Goal: Transaction & Acquisition: Purchase product/service

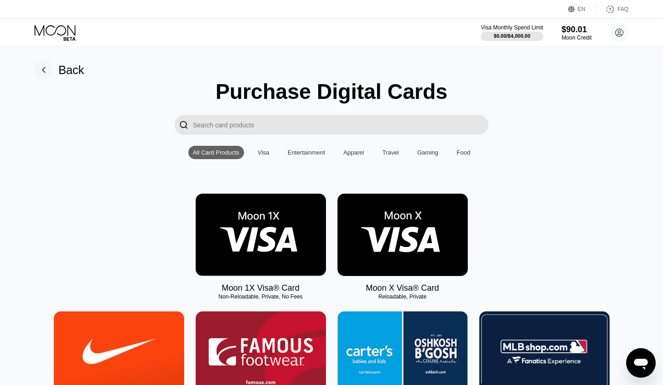
click at [264, 155] on div "Visa" at bounding box center [264, 152] width 12 height 7
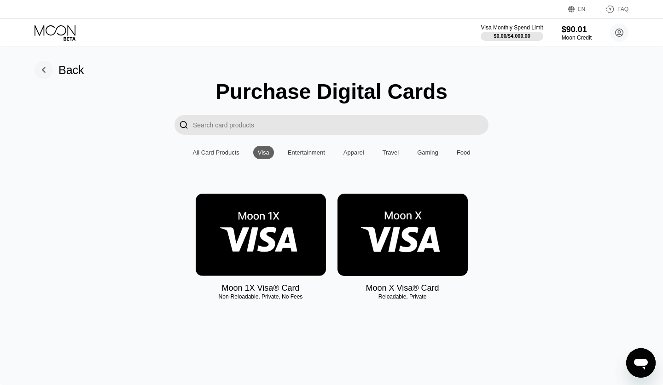
drag, startPoint x: 264, startPoint y: 155, endPoint x: 186, endPoint y: 115, distance: 87.5
click at [262, 153] on div "Visa" at bounding box center [264, 152] width 12 height 7
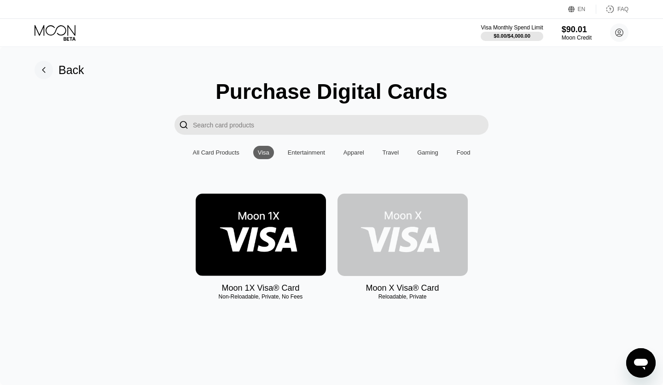
click at [384, 235] on img at bounding box center [402, 235] width 130 height 82
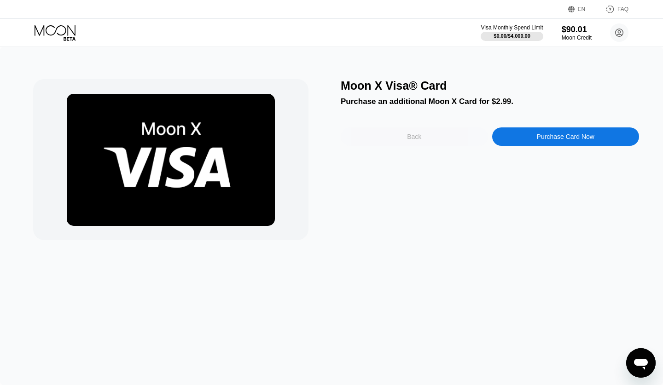
click at [391, 133] on div "Back" at bounding box center [414, 137] width 147 height 18
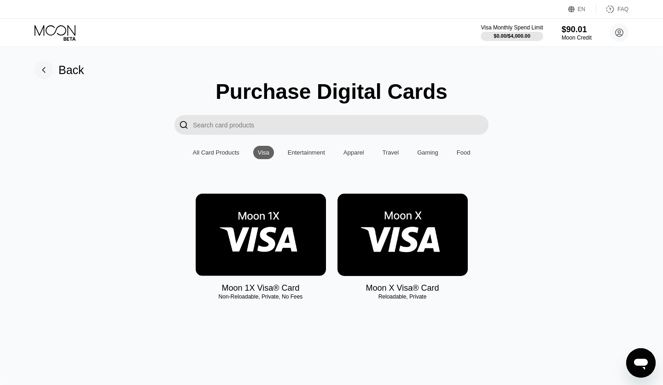
click at [406, 242] on img at bounding box center [402, 235] width 130 height 82
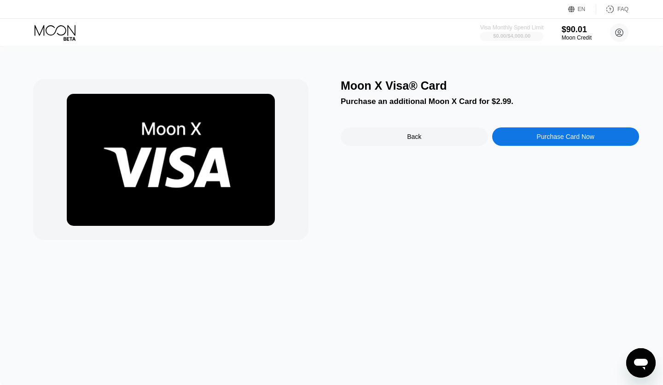
click at [526, 36] on div "$0.00 / $4,000.00" at bounding box center [511, 36] width 37 height 6
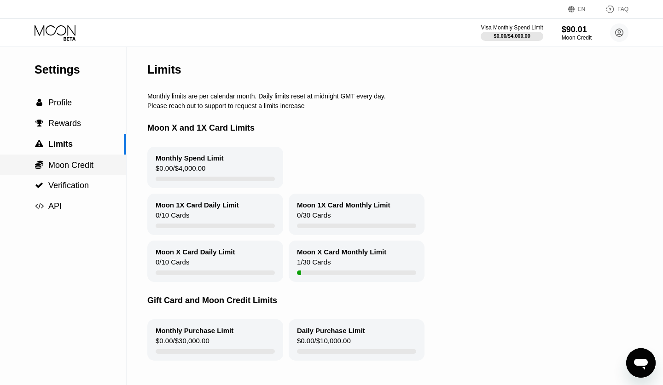
click at [85, 162] on span "Moon Credit" at bounding box center [70, 165] width 45 height 9
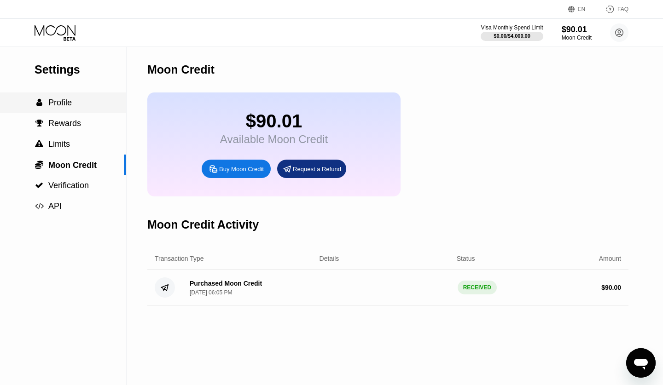
click at [67, 105] on span "Profile" at bounding box center [59, 102] width 23 height 9
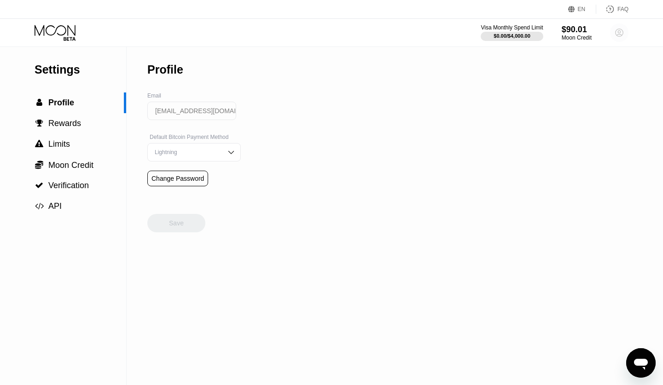
click at [617, 31] on circle at bounding box center [619, 32] width 18 height 18
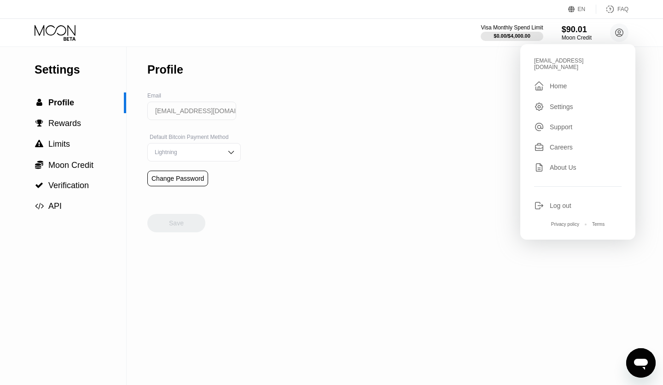
click at [556, 82] on div "Home" at bounding box center [558, 85] width 17 height 7
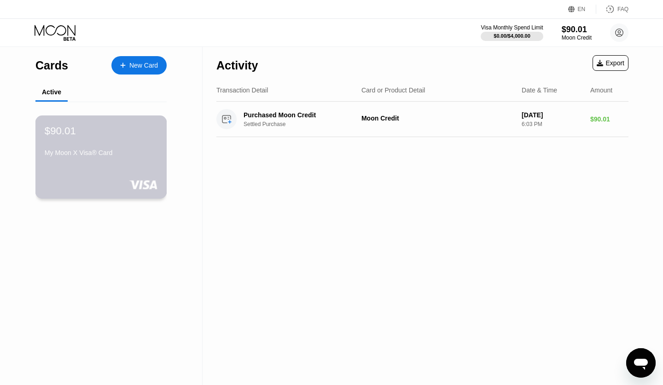
click at [122, 149] on div "$90.01 My Moon X Visa® Card" at bounding box center [101, 142] width 113 height 35
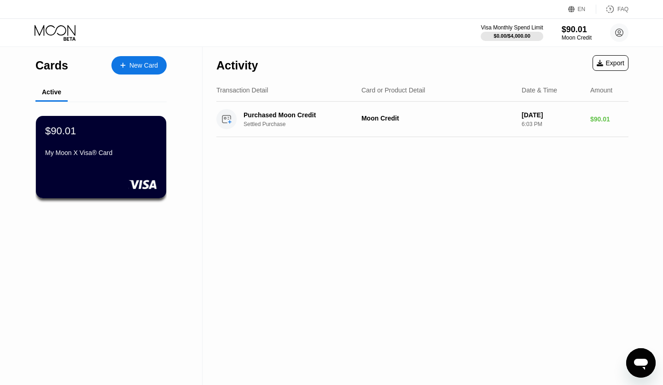
click at [130, 67] on div "New Card" at bounding box center [143, 66] width 29 height 8
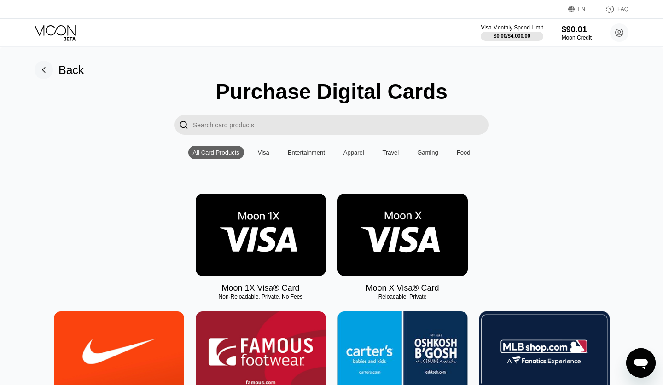
click at [264, 151] on div "Visa" at bounding box center [264, 152] width 12 height 7
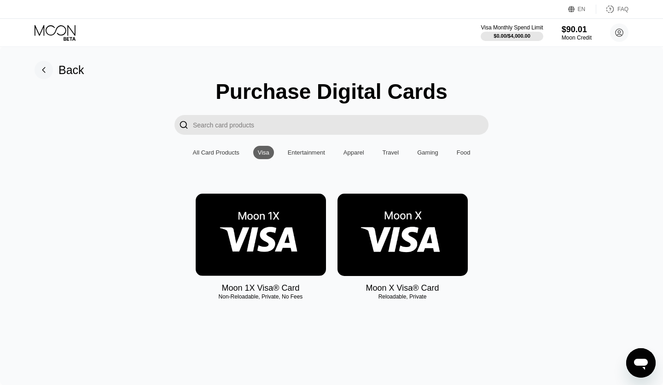
click at [393, 213] on img at bounding box center [402, 235] width 130 height 82
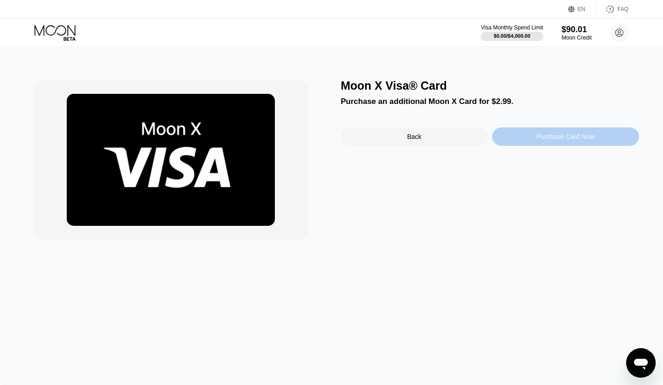
click at [535, 134] on div "Purchase Card Now" at bounding box center [565, 137] width 147 height 18
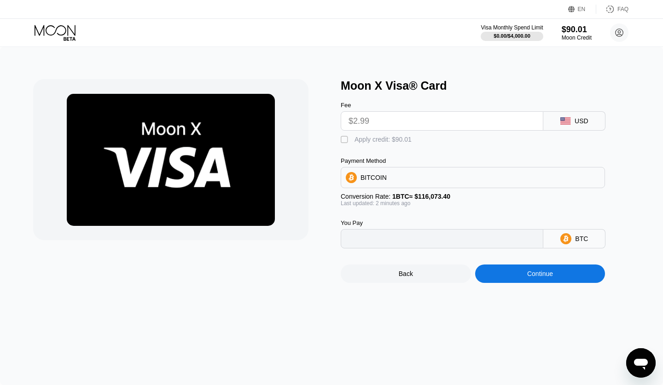
type input "0.00002576"
click at [441, 119] on input "$2.99" at bounding box center [442, 121] width 187 height 18
click at [562, 175] on div "BITCOIN" at bounding box center [472, 178] width 263 height 18
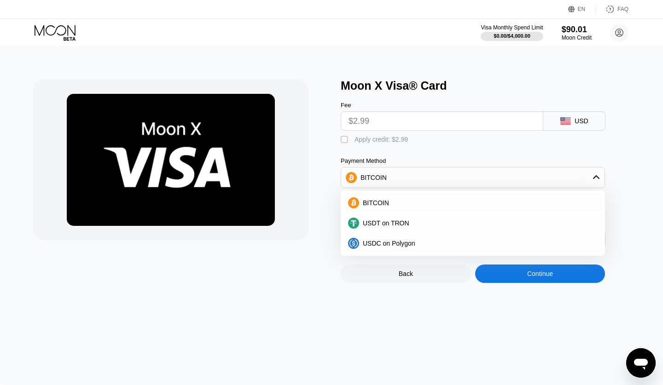
click at [579, 179] on div "BITCOIN" at bounding box center [472, 178] width 263 height 18
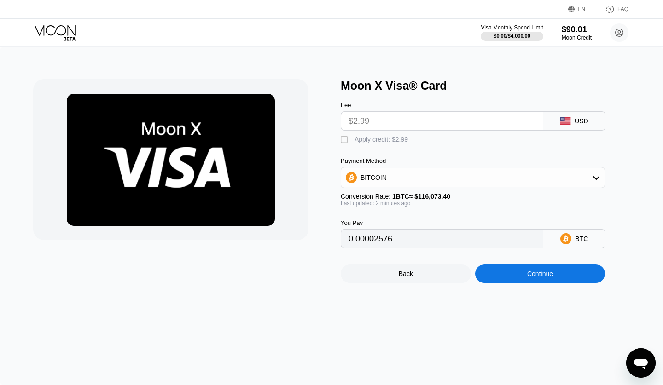
click at [430, 121] on input "$2.99" at bounding box center [442, 121] width 187 height 18
click at [637, 361] on icon "Open messaging window" at bounding box center [641, 364] width 14 height 11
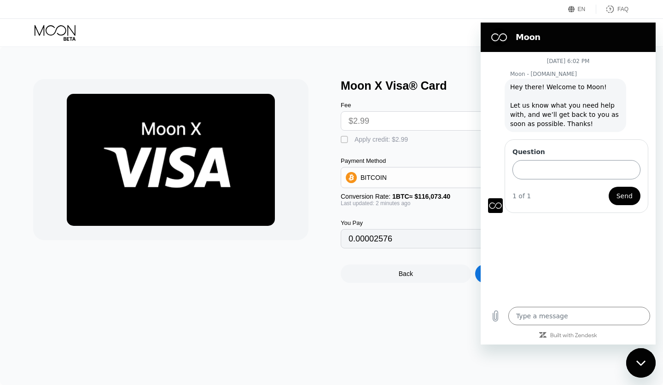
click at [534, 169] on input "Question" at bounding box center [576, 169] width 128 height 19
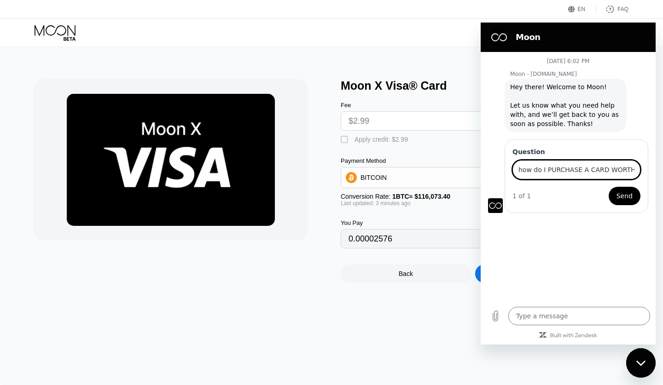
type input "how do I PURCHASE A CARD WORTH 80$"
click at [631, 194] on span "Send" at bounding box center [624, 196] width 16 height 11
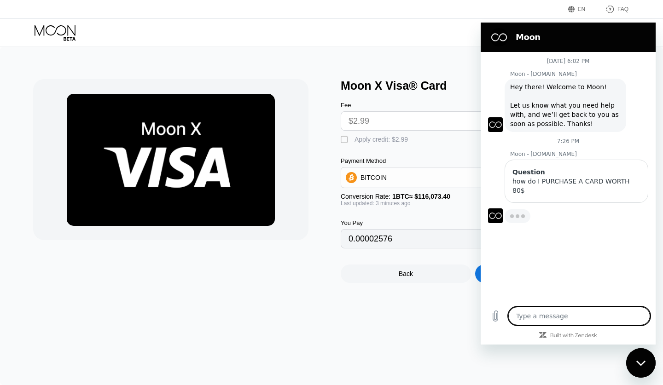
type textarea "x"
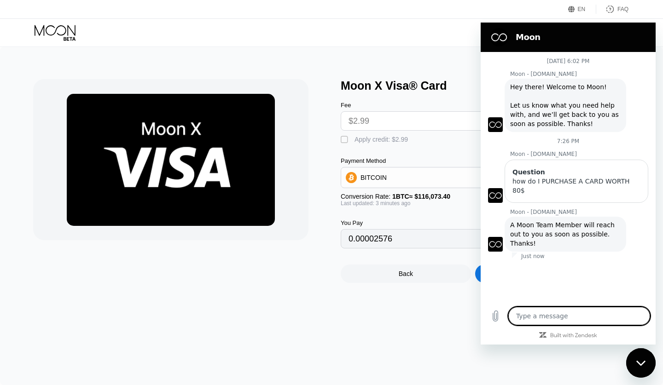
click at [437, 304] on div "Moon X Visa® Card Fee $2.99 USD  Apply credit: $2.99 Payment Method BITCOIN Co…" at bounding box center [331, 216] width 663 height 338
click at [326, 283] on div at bounding box center [182, 181] width 298 height 204
click at [537, 318] on textarea at bounding box center [579, 316] width 142 height 18
type textarea "A"
type textarea "x"
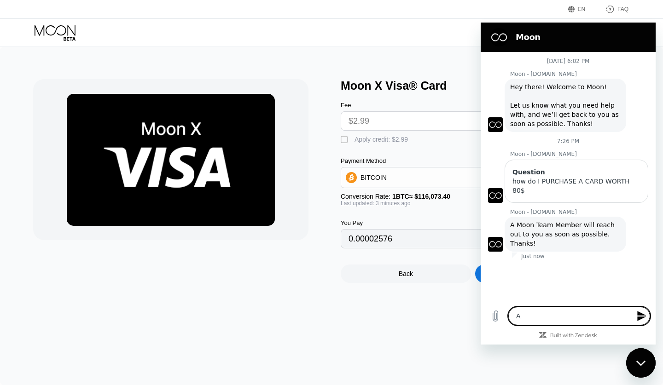
type textarea "An"
type textarea "x"
type textarea "And"
type textarea "x"
type textarea "And"
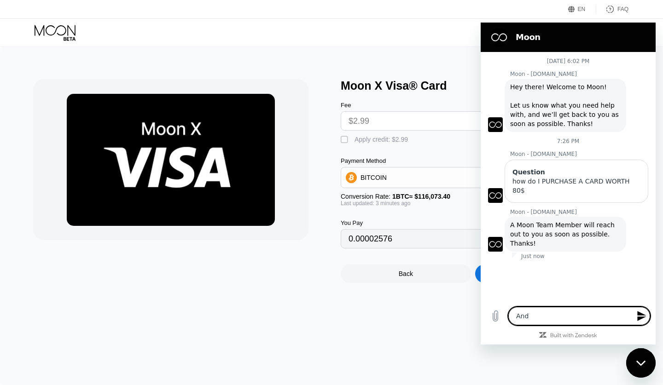
type textarea "x"
type textarea "And c"
type textarea "x"
type textarea "And ca"
type textarea "x"
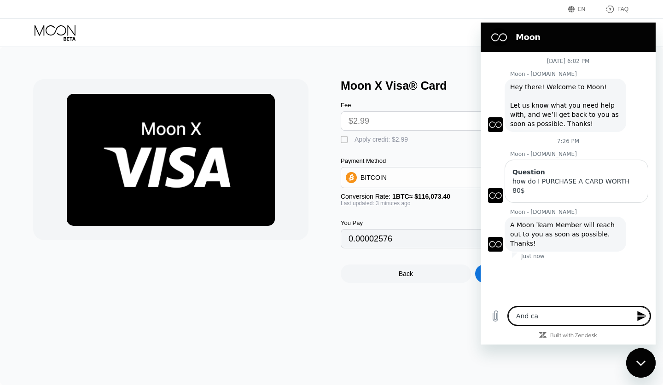
type textarea "And can"
type textarea "x"
type textarea "And can"
type textarea "x"
type input "0.00002575"
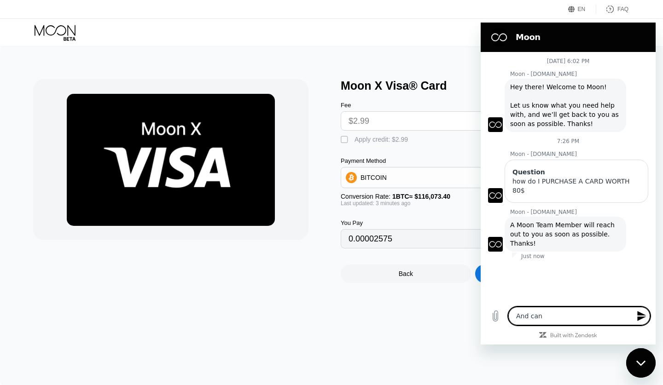
type textarea "And can U"
type textarea "x"
type textarea "And can U"
type textarea "x"
type textarea "And can U"
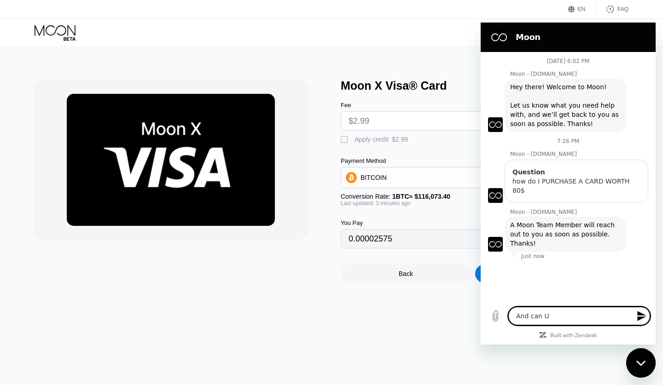
type textarea "x"
type textarea "And can"
type textarea "x"
type textarea "And can"
type textarea "x"
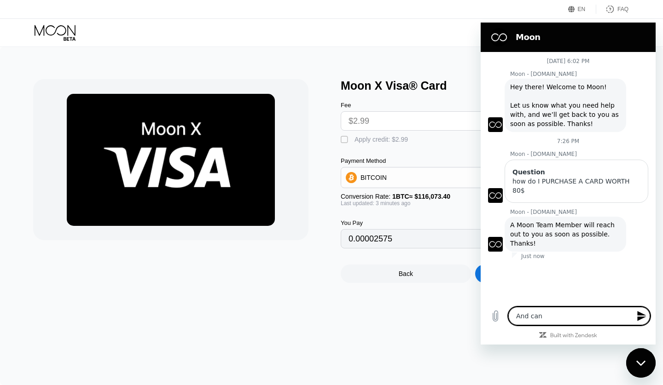
type textarea "And can"
type textarea "x"
type textarea "And can I"
type textarea "x"
type textarea "And can I"
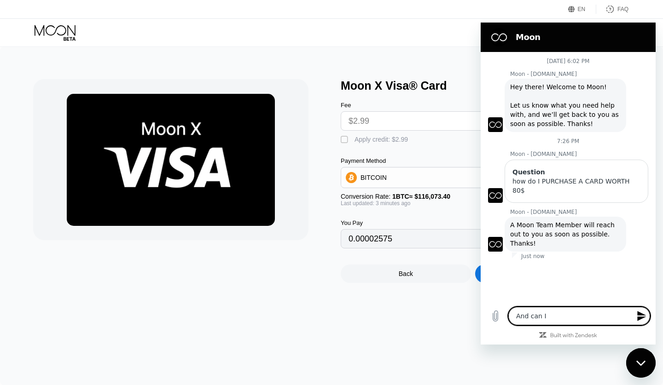
type textarea "x"
type textarea "And can I u"
type textarea "x"
type textarea "And can I us"
type textarea "x"
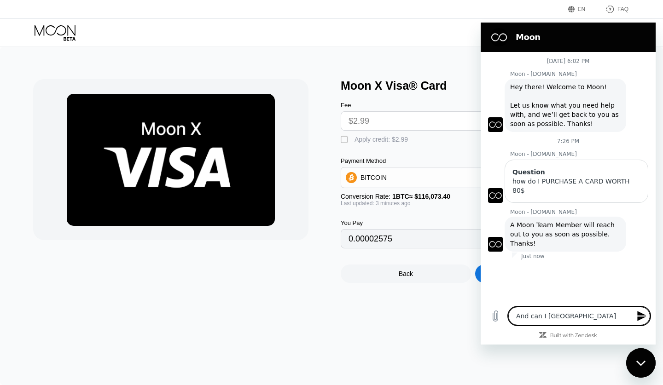
type textarea "And can I use"
type textarea "x"
type textarea "And can I use"
type textarea "x"
type textarea "And can I use t"
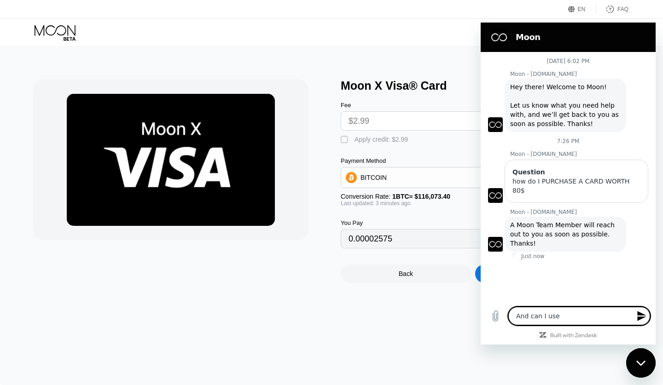
type textarea "x"
type textarea "And can I use th"
type textarea "x"
type textarea "And can I use thi"
type textarea "x"
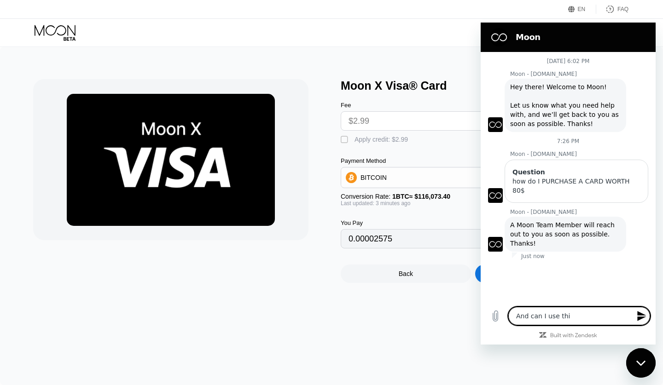
type textarea "And can I use this"
type textarea "x"
type textarea "And can I use this"
type textarea "x"
type textarea "And can I use this s"
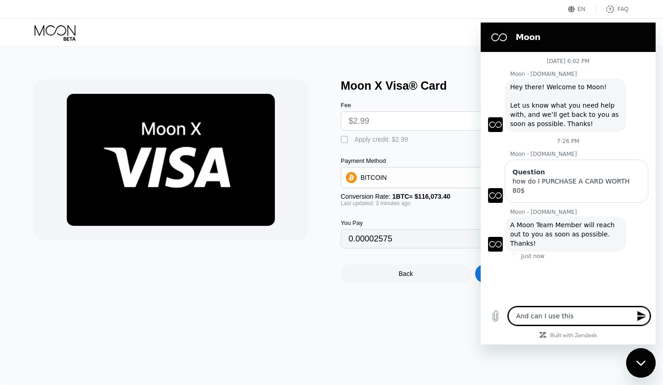
type textarea "x"
type textarea "And can I use this sa"
type textarea "x"
type textarea "And can I use this sam"
type textarea "x"
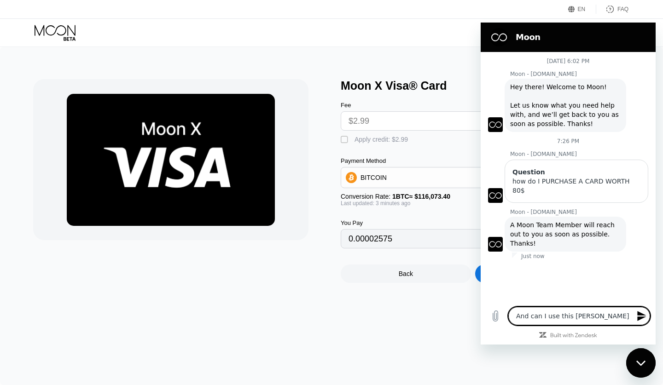
type textarea "And can I use this same"
type textarea "x"
type textarea "And can I use this same"
type textarea "x"
type textarea "And can I use this same c"
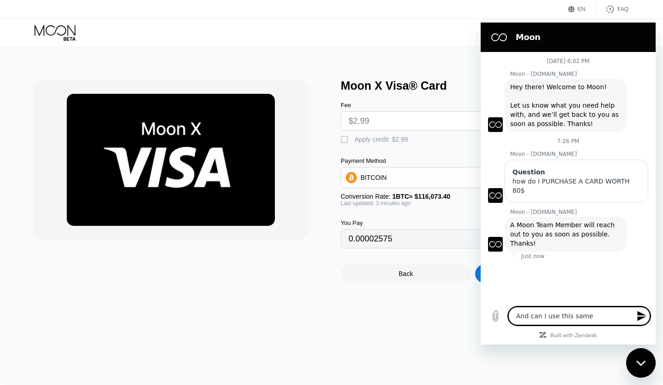
type textarea "x"
type textarea "And can I use this same ca"
type textarea "x"
type textarea "And can I use this same car"
type textarea "x"
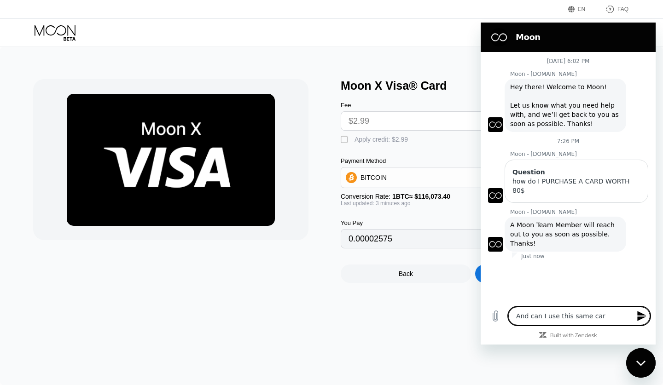
type textarea "And can I use this same card"
type textarea "x"
type textarea "And can I use this same card"
type textarea "x"
type textarea "And can I use this same card o"
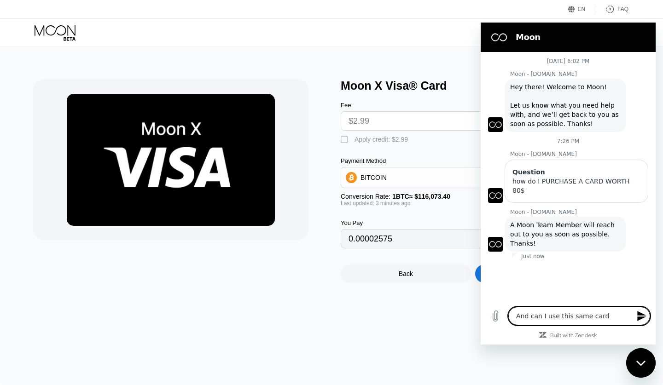
type textarea "x"
type textarea "And can I use this same card on"
type textarea "x"
type textarea "And can I use this same card on"
type textarea "x"
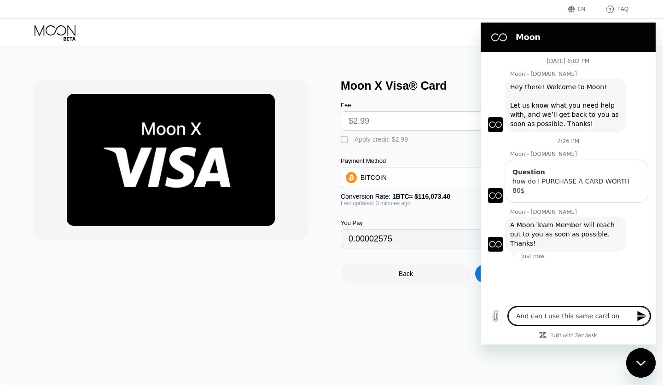
type textarea "And can I use this same card on p"
type textarea "x"
type textarea "And can I use this same card on pa"
type textarea "x"
type textarea "And can I use this same card on pay"
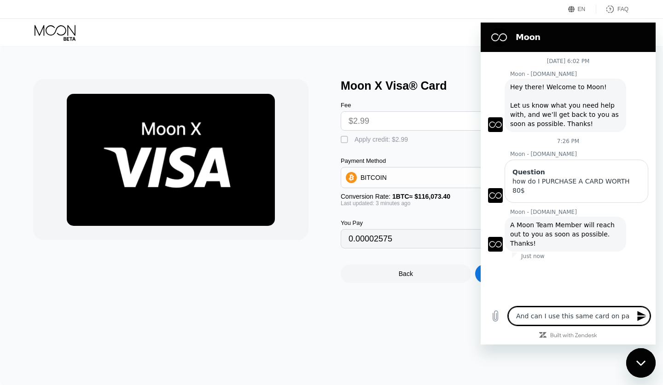
type textarea "x"
type textarea "And can I use this same card on payp"
type textarea "x"
type textarea "And can I use this same card on paypa"
type textarea "x"
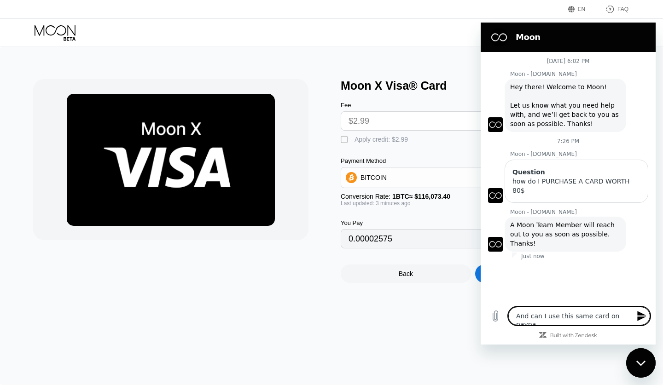
type textarea "And can I use this same card on paypal"
type textarea "x"
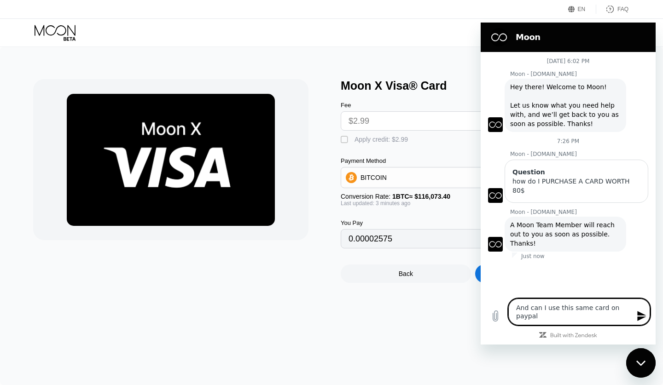
type textarea "And can I use this same card on PayPal"
type textarea "x"
type textarea "And can I use this same card on PayPal ?"
type textarea "x"
type textarea "And can I use this same card on PayPal ?"
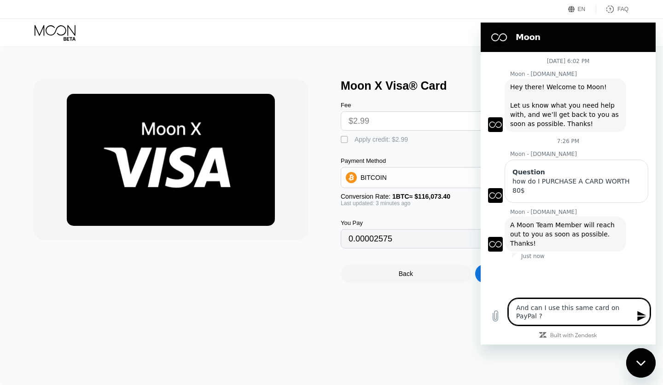
type textarea "x"
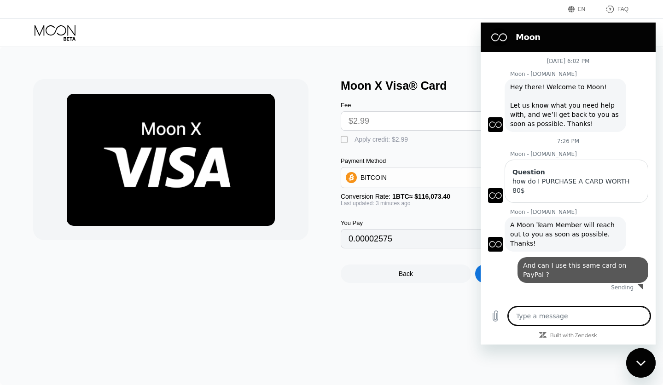
type textarea "x"
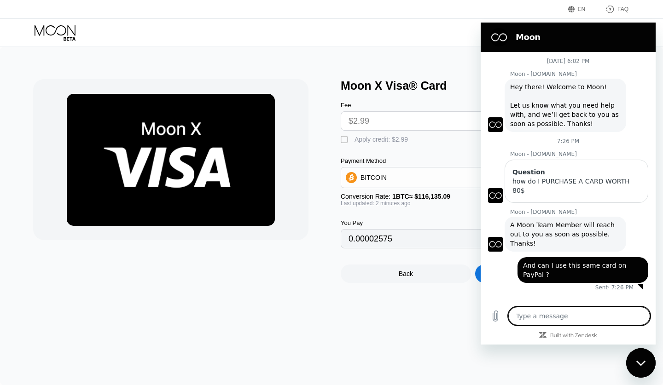
scroll to position [6, 0]
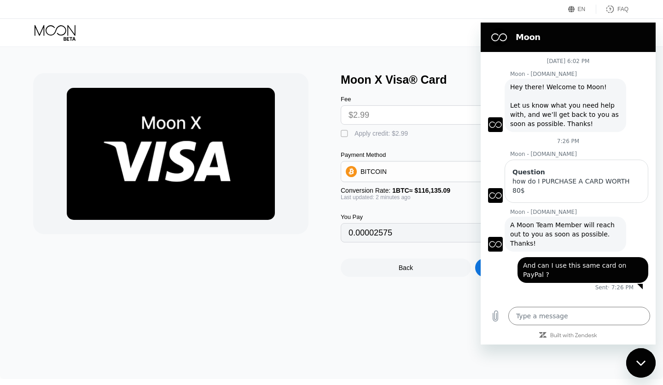
click at [425, 53] on div "Moon X Visa® Card Fee $2.99 USD  Apply credit: $2.99 Payment Method BITCOIN Co…" at bounding box center [331, 210] width 663 height 338
click at [409, 271] on div "Back" at bounding box center [406, 267] width 14 height 7
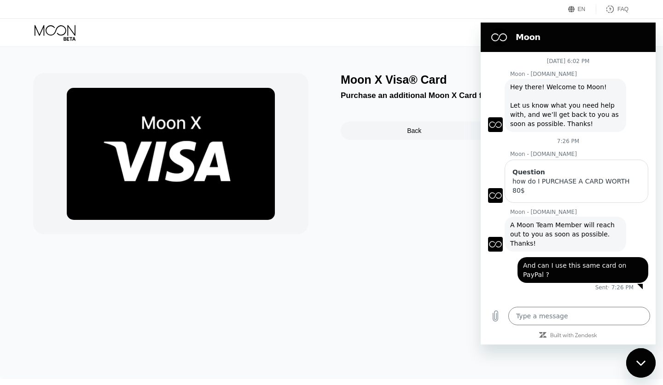
click at [640, 361] on icon "Close messaging window" at bounding box center [641, 364] width 10 height 6
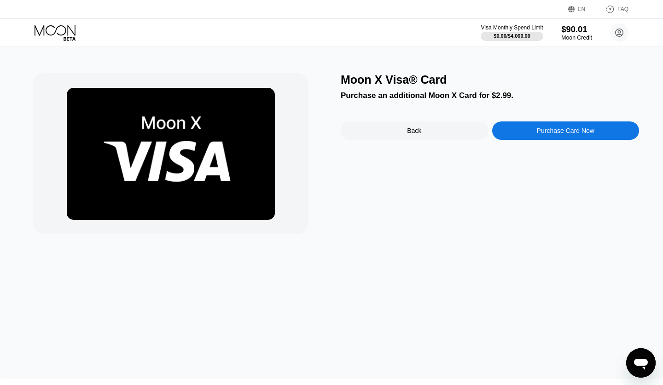
click at [576, 33] on div "$90.01" at bounding box center [576, 29] width 31 height 10
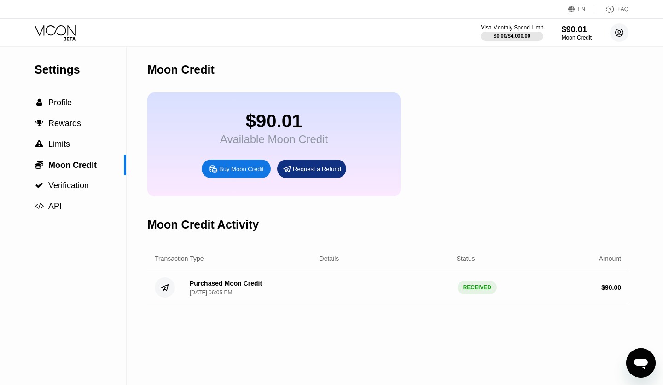
click at [615, 34] on circle at bounding box center [619, 32] width 18 height 18
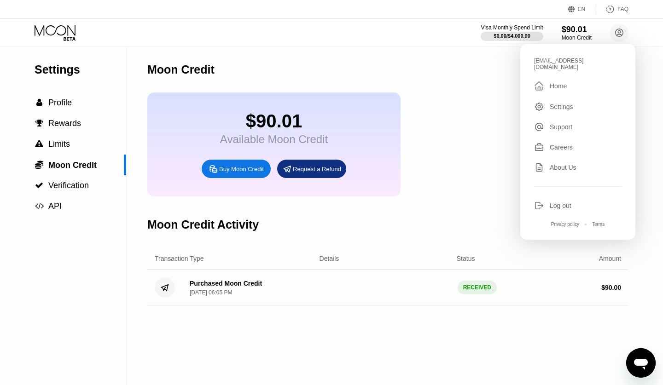
click at [557, 83] on div "Home" at bounding box center [558, 85] width 17 height 7
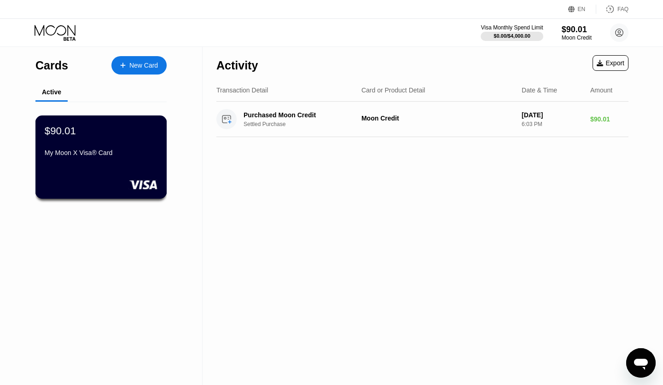
click at [142, 169] on div "$90.01 My Moon X Visa® Card" at bounding box center [101, 157] width 132 height 83
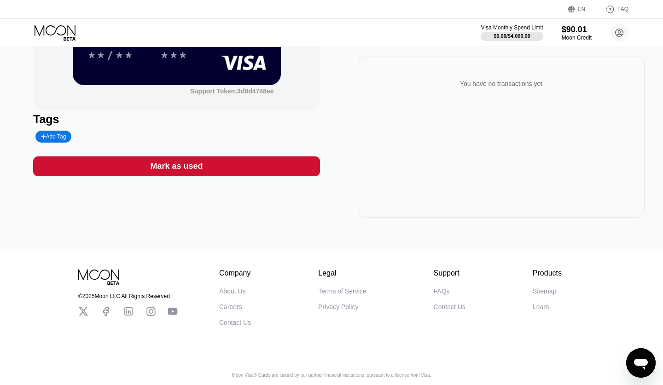
scroll to position [136, 0]
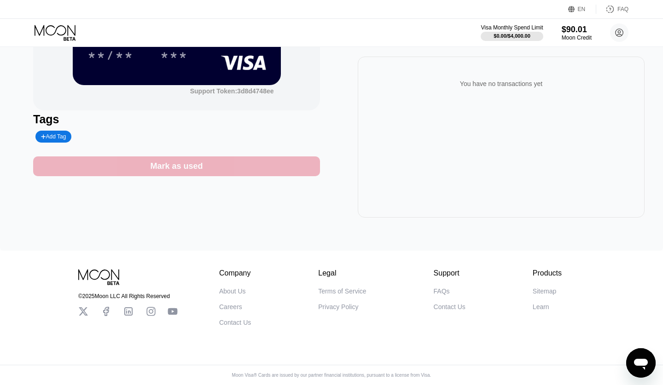
click at [248, 169] on div "Mark as used" at bounding box center [176, 167] width 287 height 20
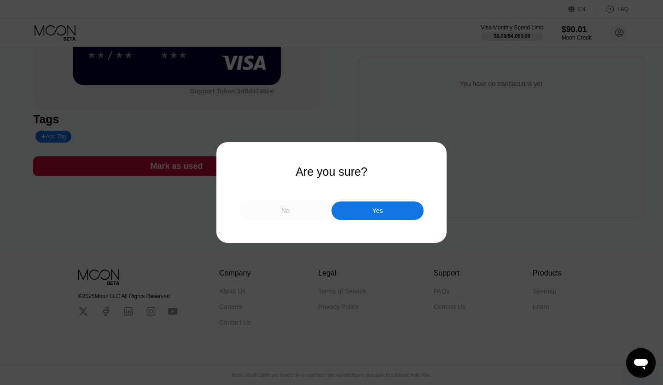
click at [278, 212] on div "No" at bounding box center [285, 211] width 92 height 18
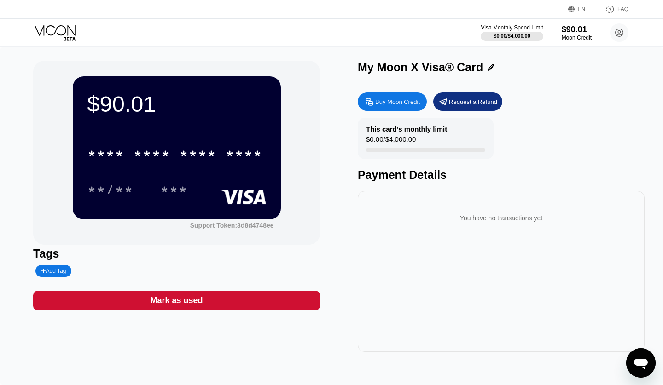
scroll to position [0, 0]
click at [617, 34] on circle at bounding box center [619, 32] width 18 height 18
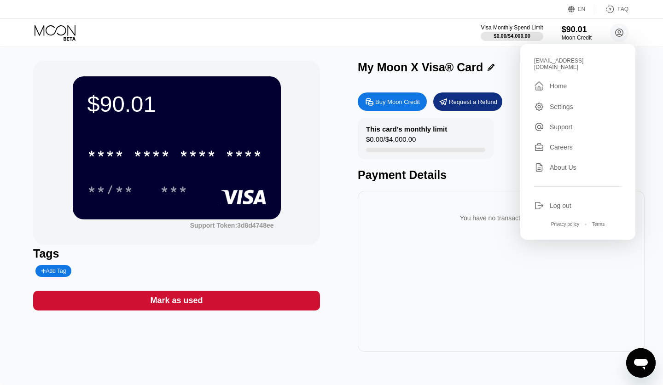
click at [558, 82] on div "Home" at bounding box center [558, 85] width 17 height 7
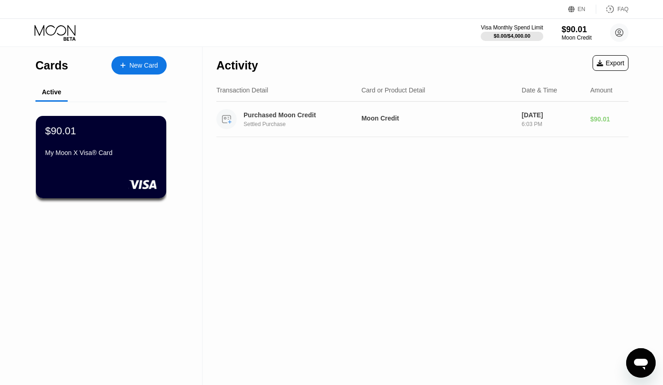
click at [345, 127] on div "Settled Purchase" at bounding box center [306, 124] width 124 height 6
click at [133, 66] on div "New Card" at bounding box center [143, 66] width 29 height 8
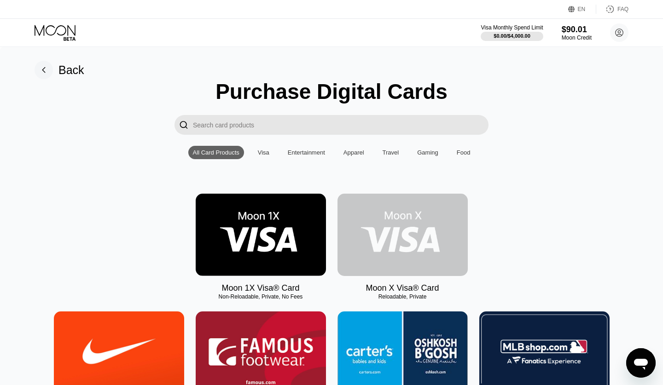
click at [405, 237] on img at bounding box center [402, 235] width 130 height 82
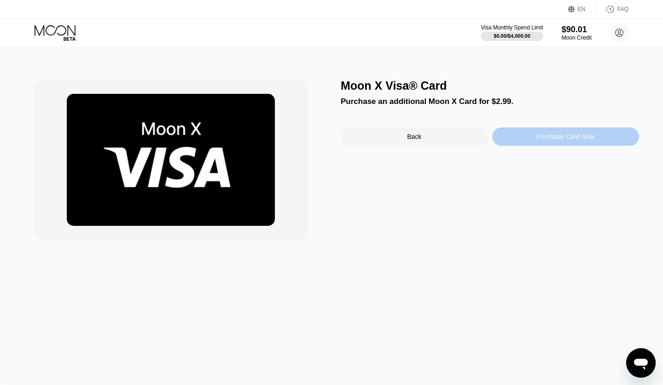
click at [564, 139] on div "Purchase Card Now" at bounding box center [566, 136] width 58 height 7
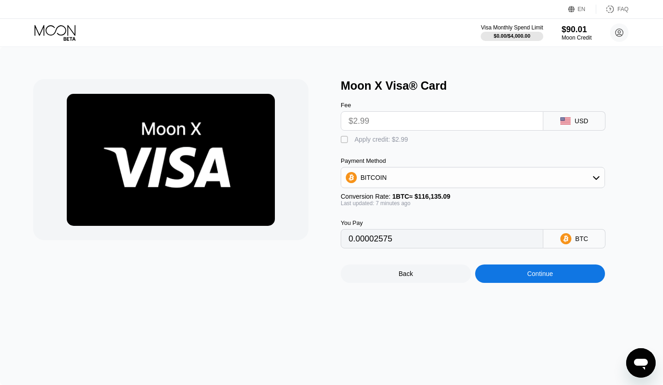
type input "0.00002577"
click at [526, 277] on div "Continue" at bounding box center [540, 274] width 130 height 18
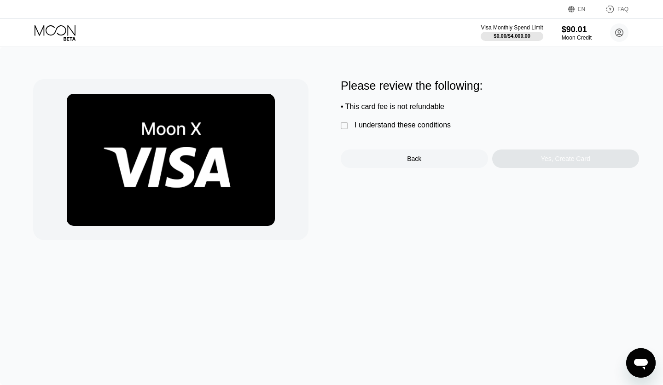
click at [344, 125] on div "" at bounding box center [345, 126] width 9 height 9
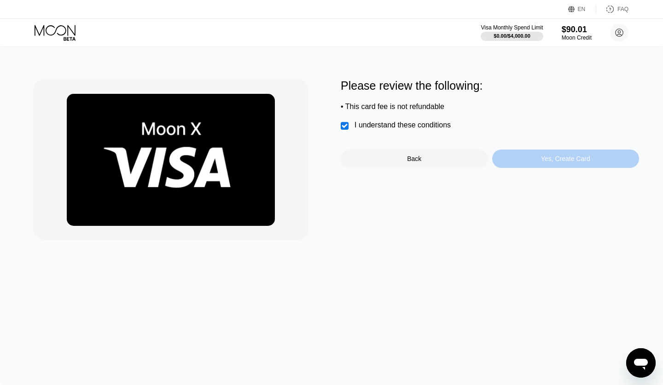
click at [560, 158] on div "Yes, Create Card" at bounding box center [565, 158] width 49 height 7
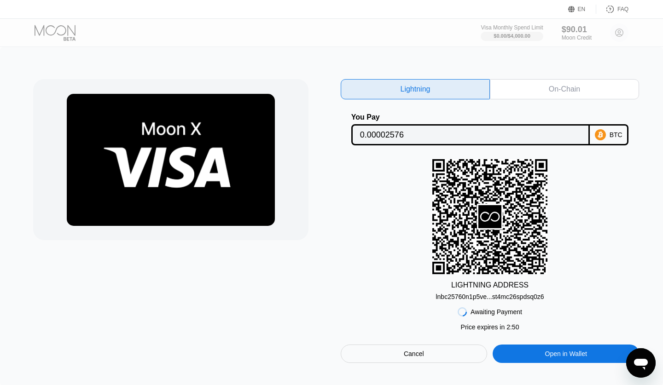
click at [561, 90] on div "On-Chain" at bounding box center [564, 89] width 31 height 9
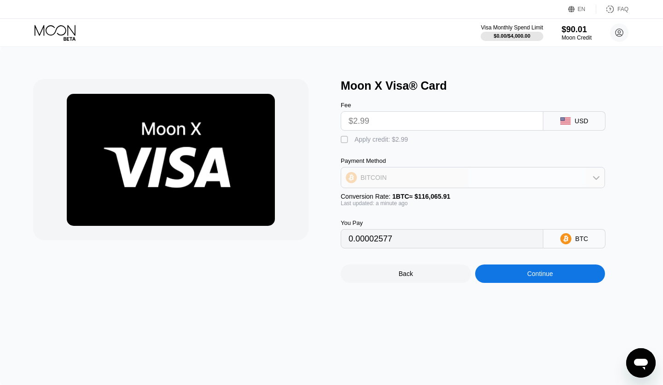
click at [590, 179] on div "BITCOIN" at bounding box center [472, 178] width 263 height 18
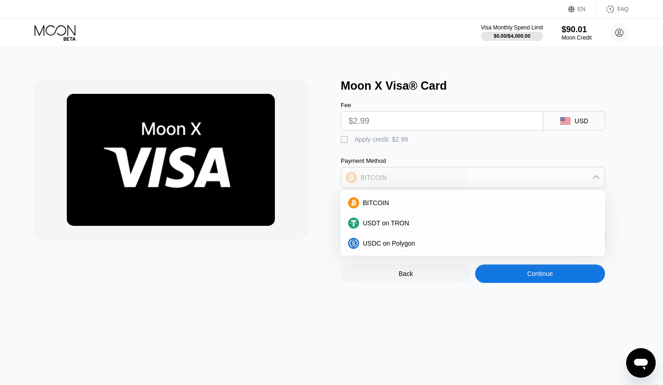
click at [590, 179] on div "BITCOIN" at bounding box center [472, 178] width 263 height 18
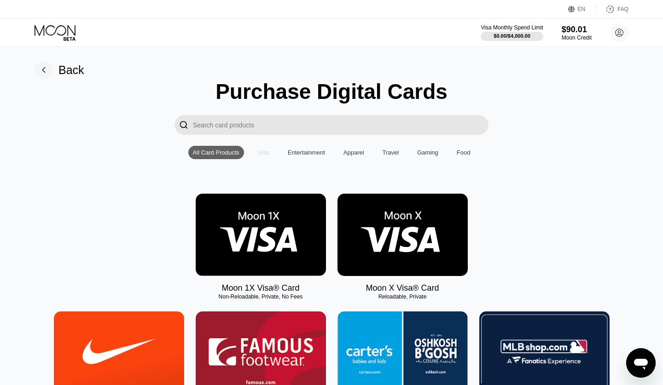
click at [267, 157] on div "Visa" at bounding box center [263, 152] width 21 height 13
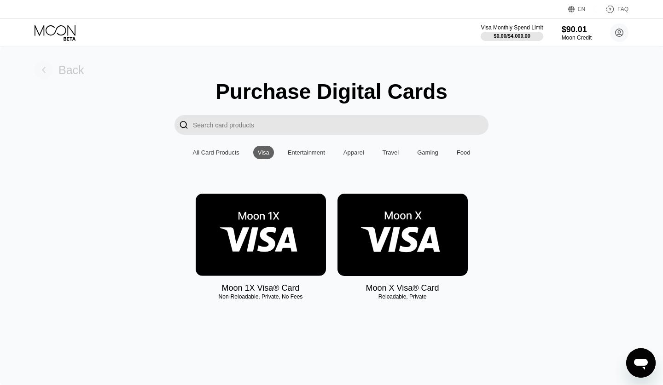
click at [76, 70] on div "Back" at bounding box center [71, 70] width 26 height 13
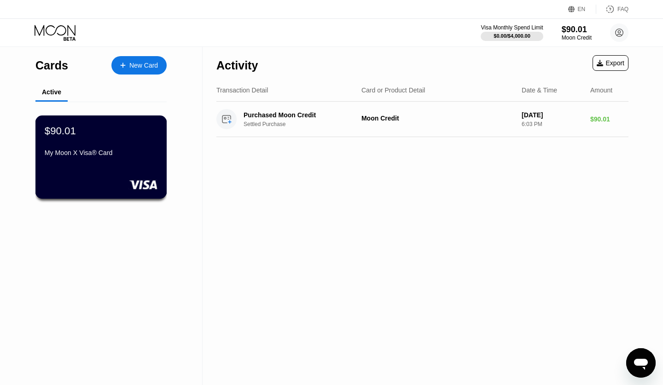
click at [95, 149] on div "$90.01 My Moon X Visa® Card" at bounding box center [101, 142] width 113 height 35
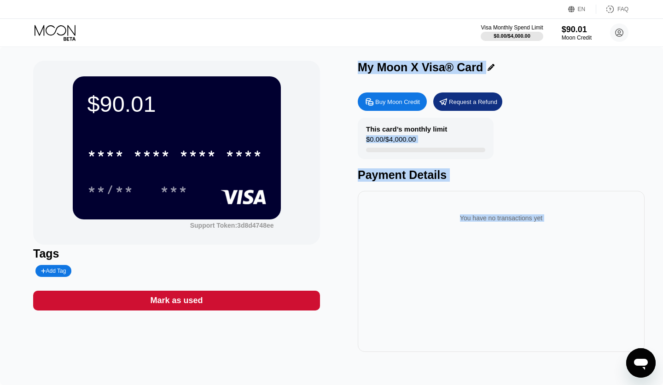
click at [95, 149] on div "$90.01 * * * * * * * * * * * * **** **/** *** Support Token: 3d8d4748ee Tags Ad…" at bounding box center [331, 216] width 663 height 338
click at [529, 78] on div "My Moon X Visa® Card" at bounding box center [501, 70] width 287 height 18
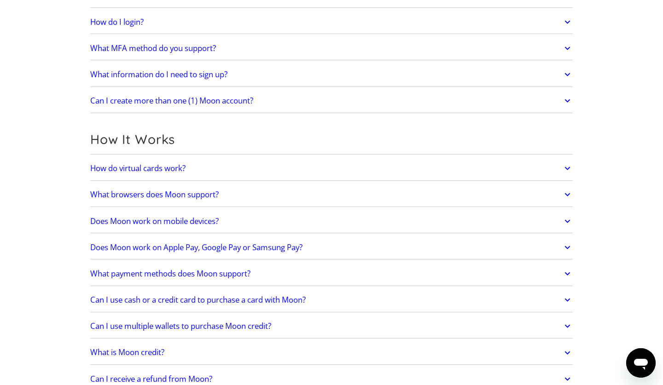
scroll to position [154, 0]
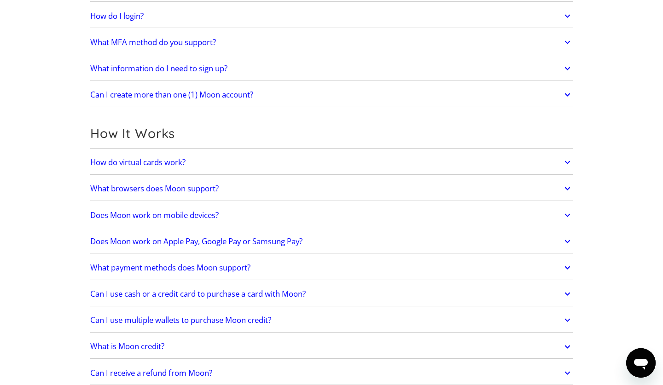
click at [570, 164] on icon at bounding box center [567, 162] width 11 height 17
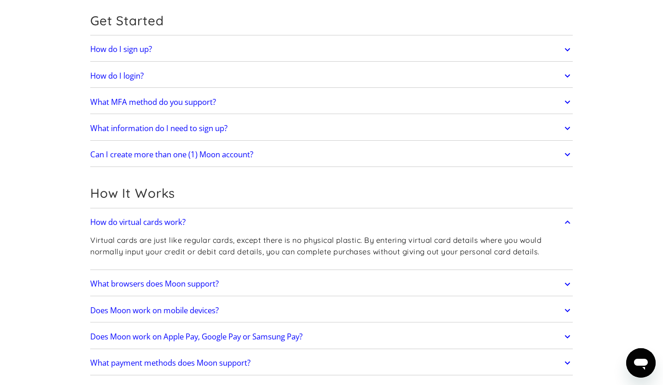
scroll to position [101, 0]
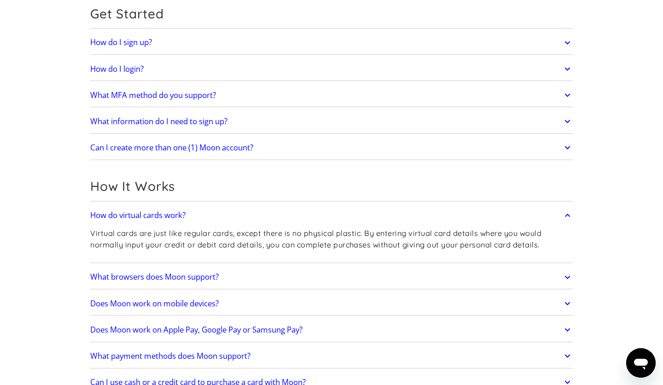
click at [570, 145] on icon at bounding box center [567, 148] width 11 height 17
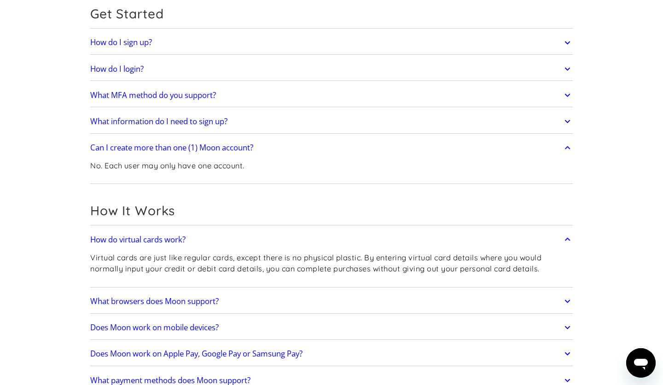
click at [570, 145] on icon at bounding box center [567, 148] width 11 height 17
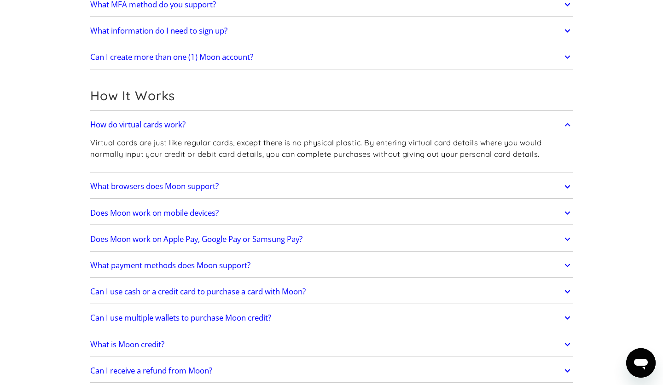
scroll to position [193, 0]
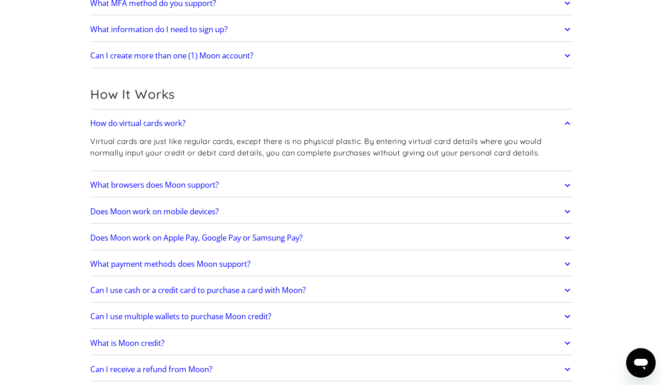
click at [470, 186] on link "What browsers does Moon support?" at bounding box center [331, 185] width 483 height 19
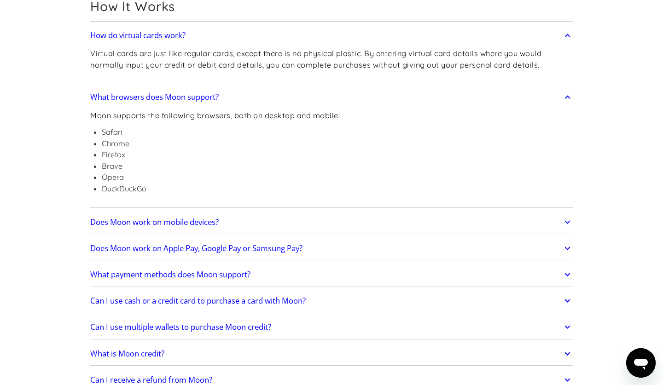
scroll to position [281, 0]
click at [443, 249] on link "Does Moon work on Apple Pay, Google Pay or Samsung Pay?" at bounding box center [331, 247] width 483 height 19
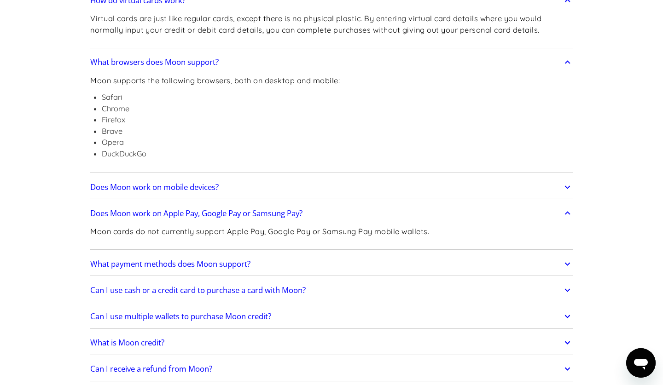
scroll to position [318, 0]
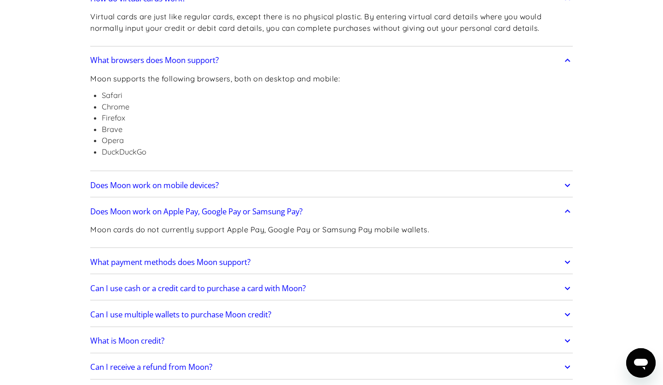
click at [443, 253] on link "What payment methods does Moon support?" at bounding box center [331, 262] width 483 height 19
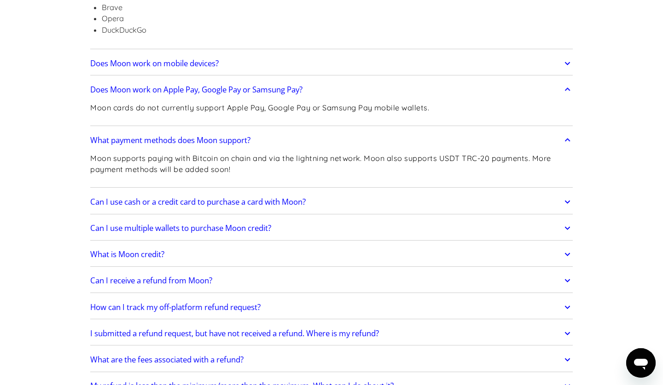
scroll to position [440, 0]
click at [448, 245] on link "What is Moon credit?" at bounding box center [331, 254] width 483 height 19
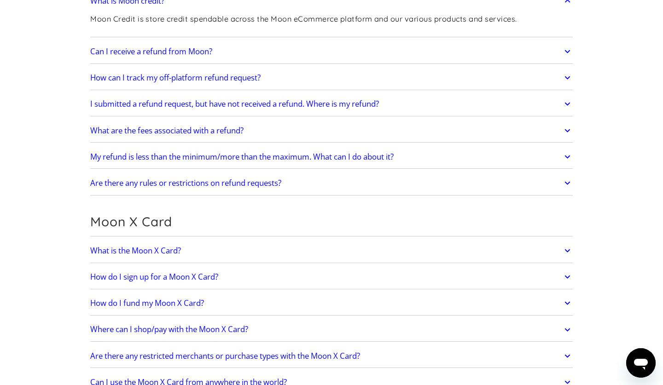
scroll to position [696, 0]
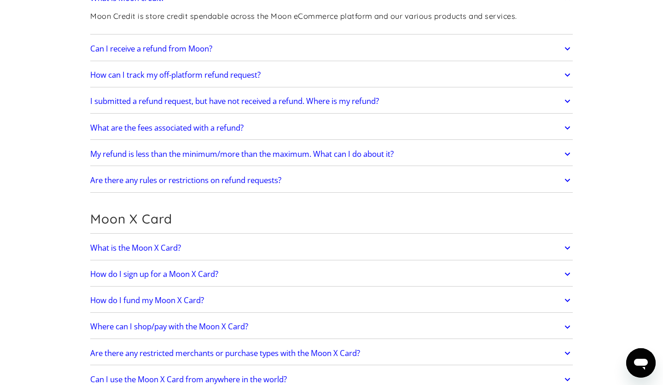
click at [451, 241] on link "What is the Moon X Card?" at bounding box center [331, 247] width 483 height 19
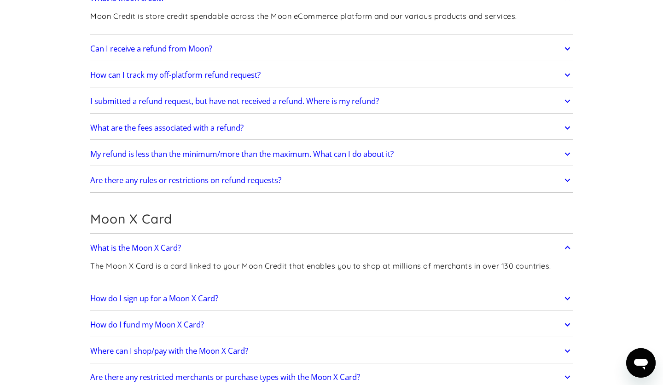
click at [457, 292] on link "How do I sign up for a Moon X Card?" at bounding box center [331, 298] width 483 height 19
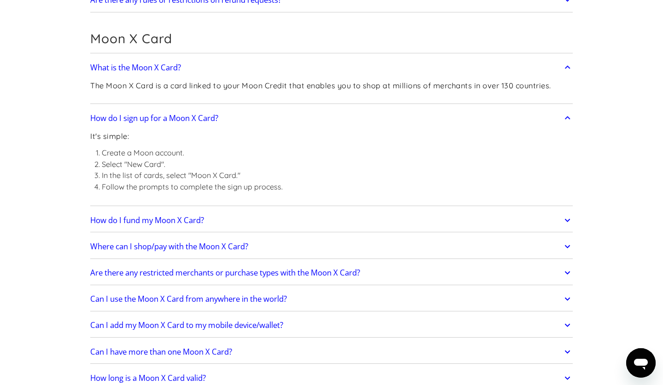
scroll to position [879, 0]
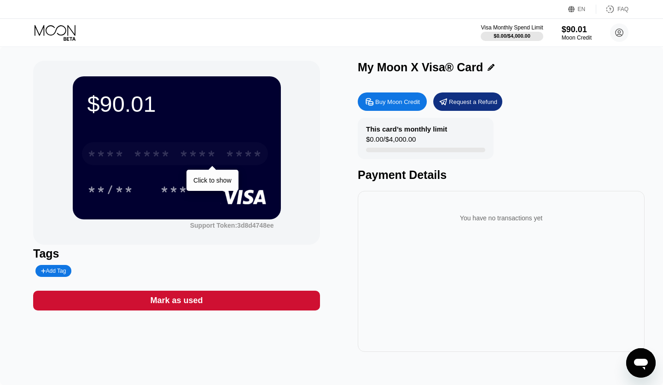
click at [204, 158] on div "* * * *" at bounding box center [198, 155] width 37 height 15
click at [197, 156] on div "* * * *" at bounding box center [198, 155] width 37 height 15
click at [239, 156] on div "4072" at bounding box center [244, 155] width 37 height 15
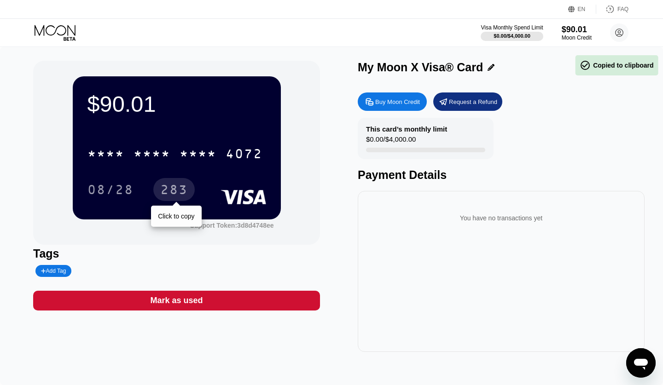
click at [177, 187] on div "283" at bounding box center [174, 191] width 28 height 15
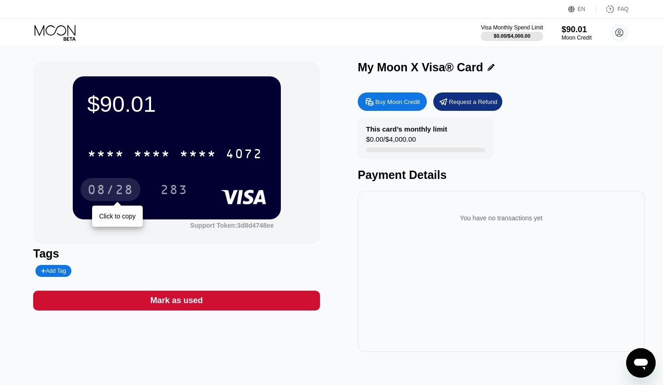
click at [124, 192] on div "08/28" at bounding box center [110, 191] width 46 height 15
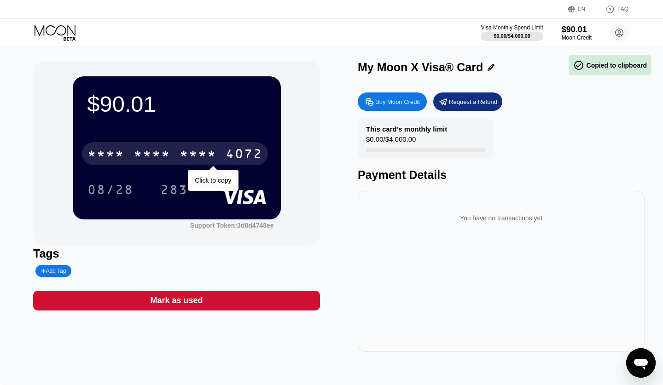
click at [248, 155] on div "4072" at bounding box center [244, 155] width 37 height 15
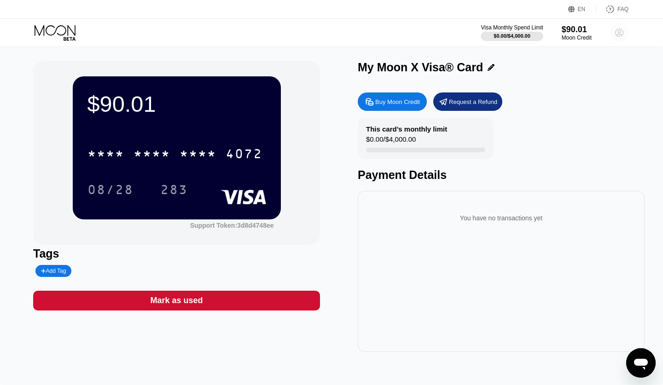
click at [617, 34] on circle at bounding box center [619, 32] width 18 height 18
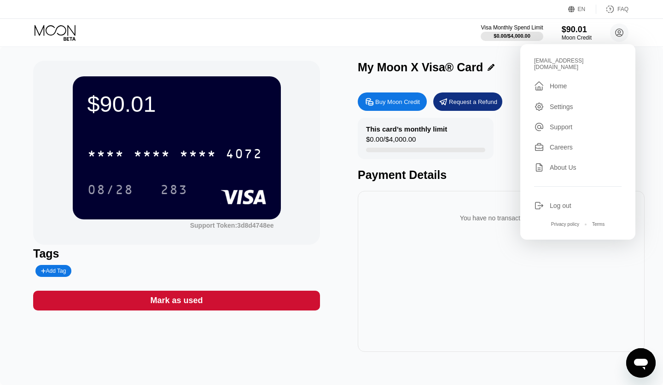
click at [559, 82] on div "Home" at bounding box center [558, 85] width 17 height 7
